Goal: Find specific page/section

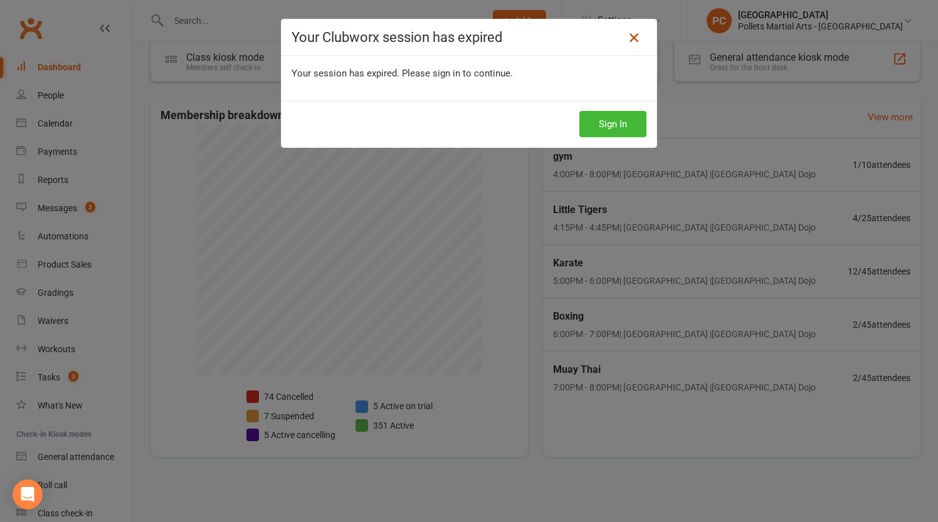
click at [629, 42] on icon at bounding box center [633, 37] width 15 height 15
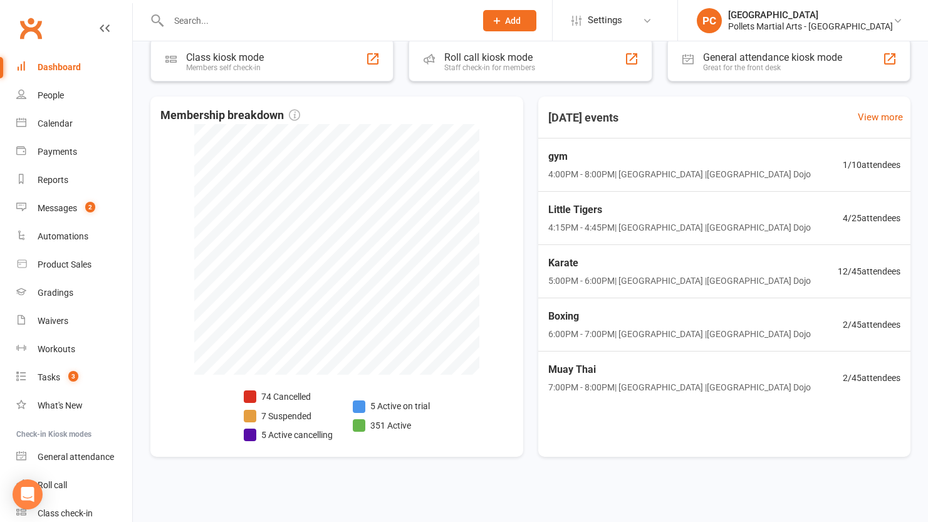
click at [265, 23] on input "text" at bounding box center [316, 21] width 302 height 18
type input "[PERSON_NAME]"
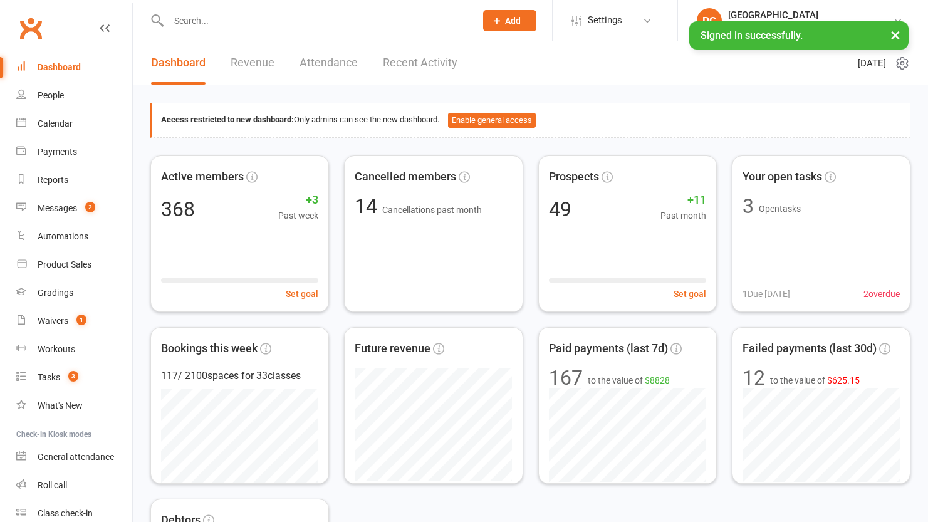
click at [261, 21] on input "text" at bounding box center [316, 21] width 302 height 18
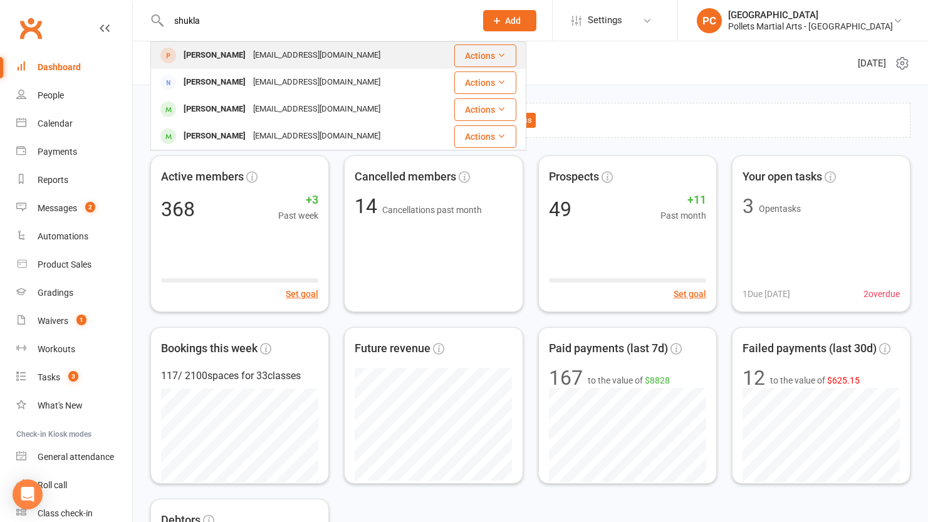
type input "shukla"
click at [216, 57] on div "[PERSON_NAME]" at bounding box center [215, 55] width 70 height 18
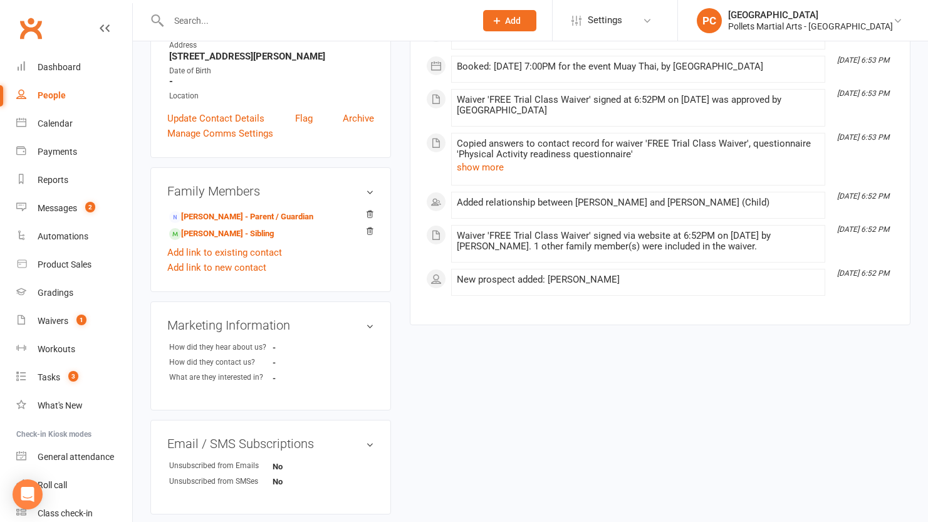
scroll to position [270, 0]
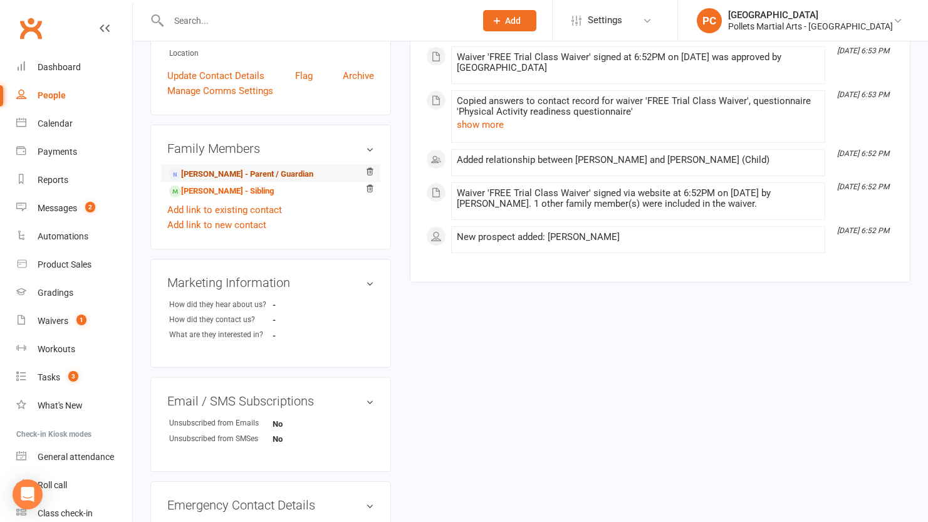
click at [290, 181] on link "[PERSON_NAME] - Parent / Guardian" at bounding box center [241, 174] width 144 height 13
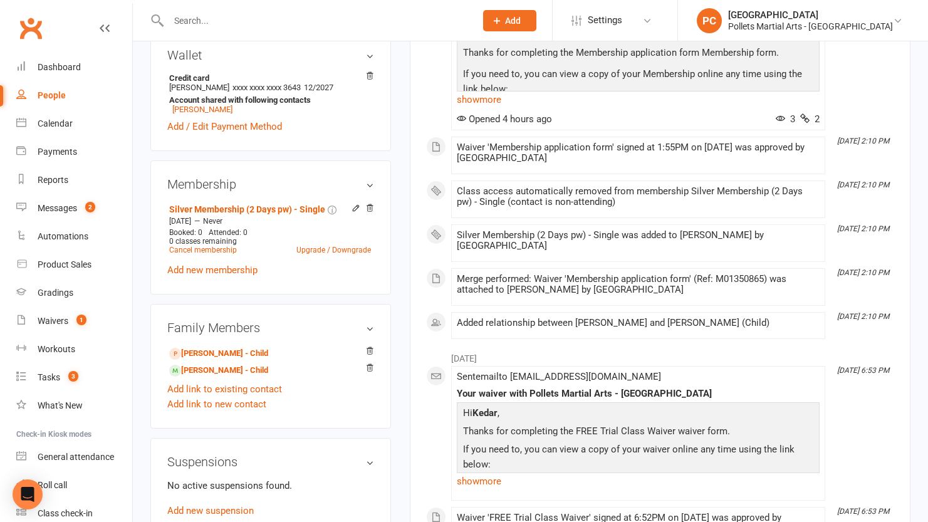
scroll to position [748, 0]
